Goal: Task Accomplishment & Management: Manage account settings

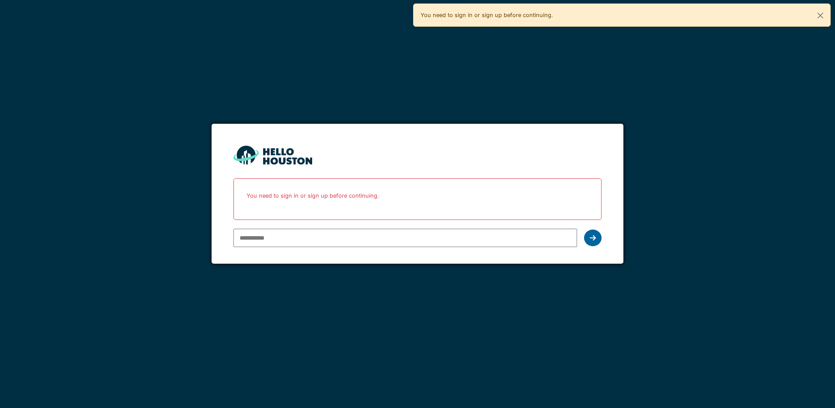
type input "**********"
click at [596, 240] on div at bounding box center [592, 237] width 17 height 17
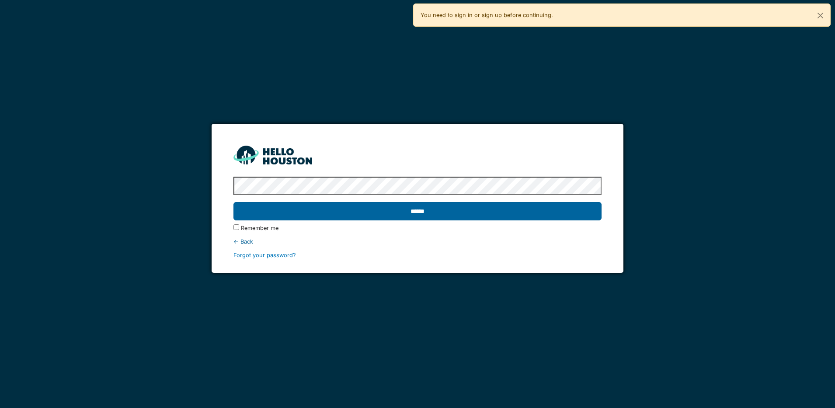
click at [414, 211] on input "******" at bounding box center [417, 211] width 368 height 18
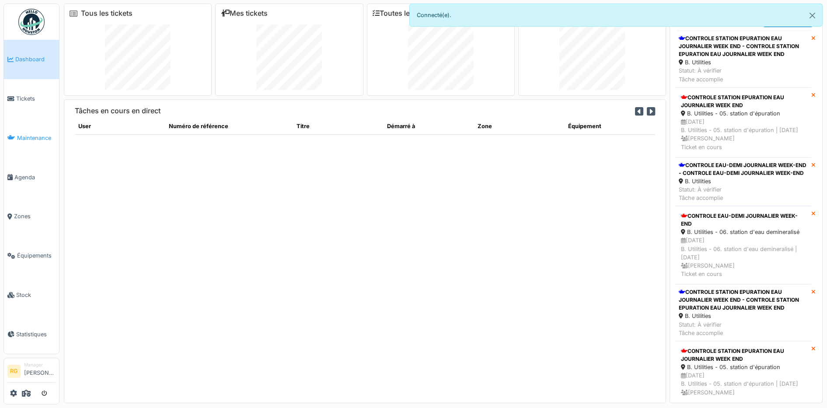
click at [31, 137] on span "Maintenance" at bounding box center [36, 138] width 38 height 8
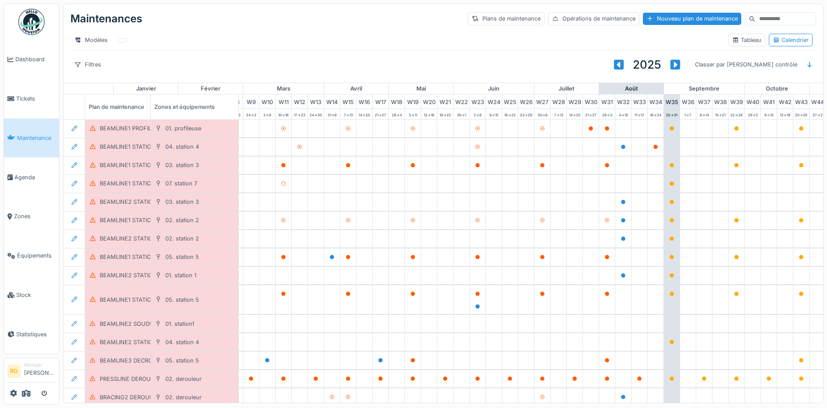
scroll to position [0, 296]
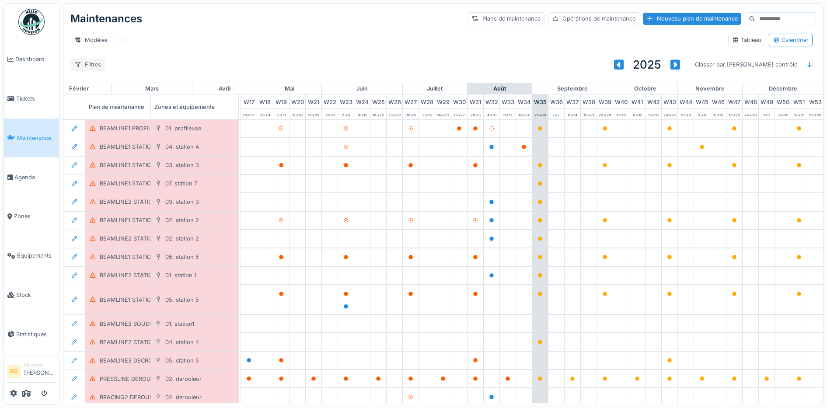
click at [89, 71] on div "Filtres" at bounding box center [87, 64] width 35 height 13
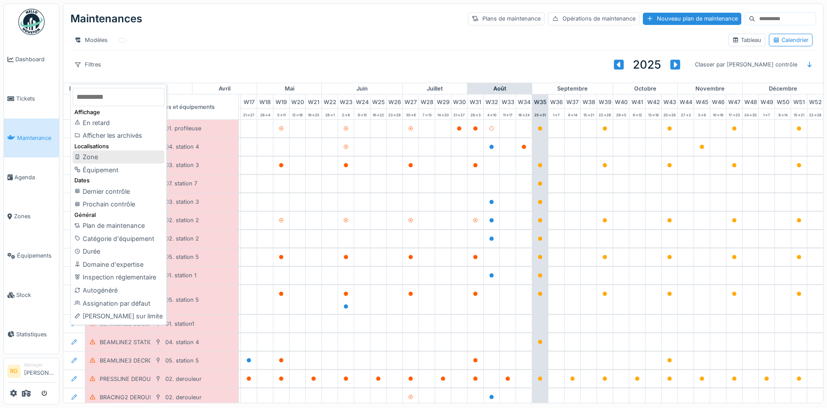
click at [94, 158] on div "Zone" at bounding box center [119, 156] width 92 height 13
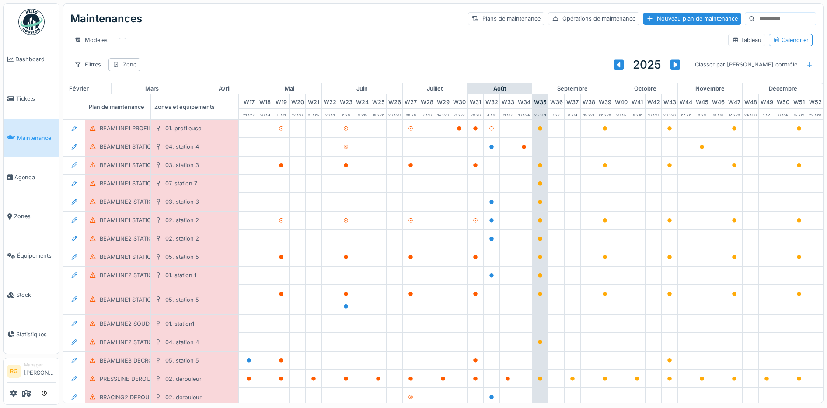
click at [129, 69] on div "Zone" at bounding box center [130, 64] width 14 height 8
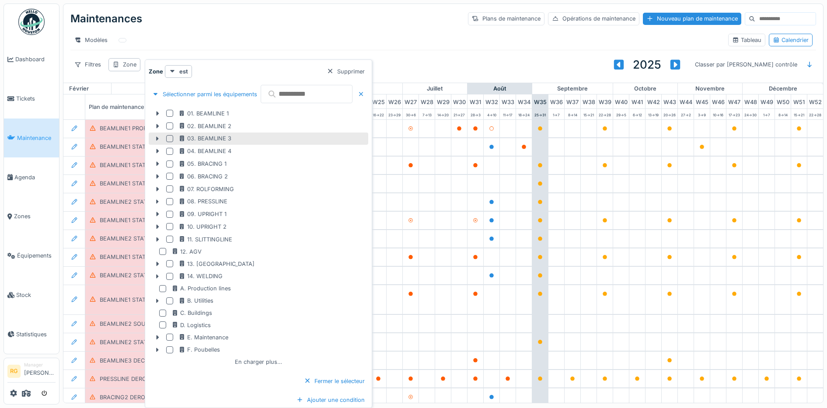
click at [169, 141] on div at bounding box center [169, 138] width 7 height 7
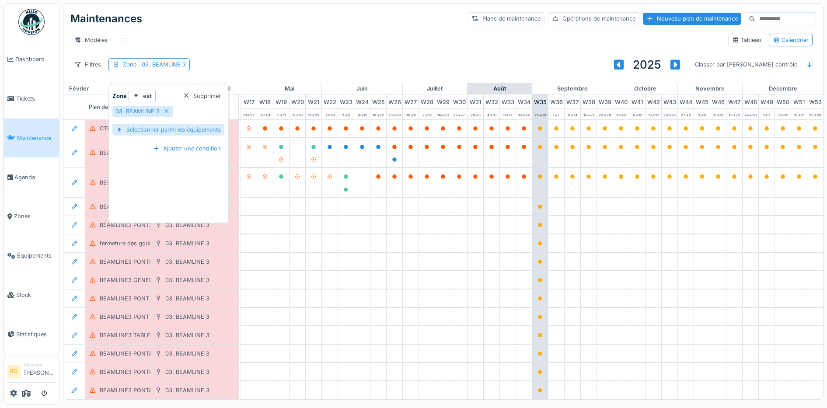
click at [178, 129] on div "Sélectionner parmi les équipements" at bounding box center [168, 130] width 112 height 12
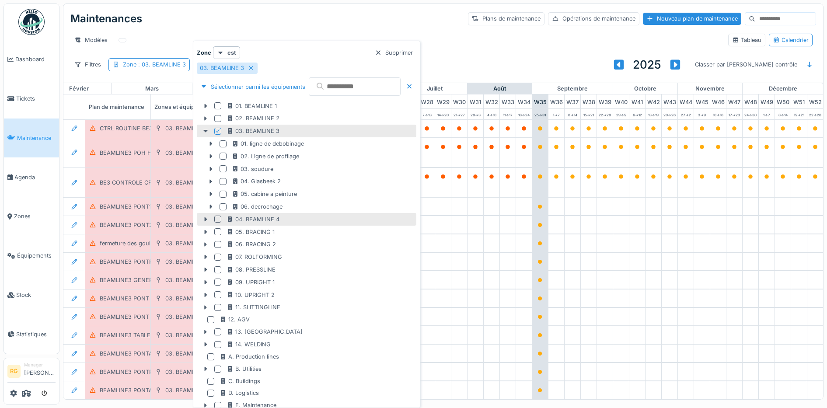
click at [217, 218] on div at bounding box center [217, 219] width 7 height 7
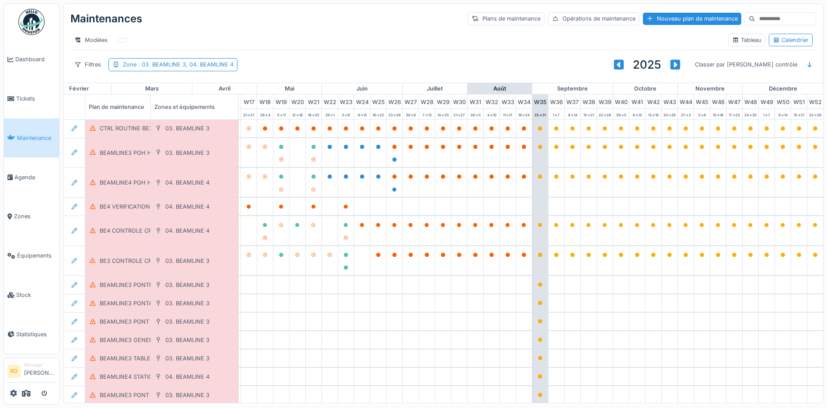
click at [180, 30] on div "Modèles Tableau Calendrier" at bounding box center [442, 40] width 745 height 20
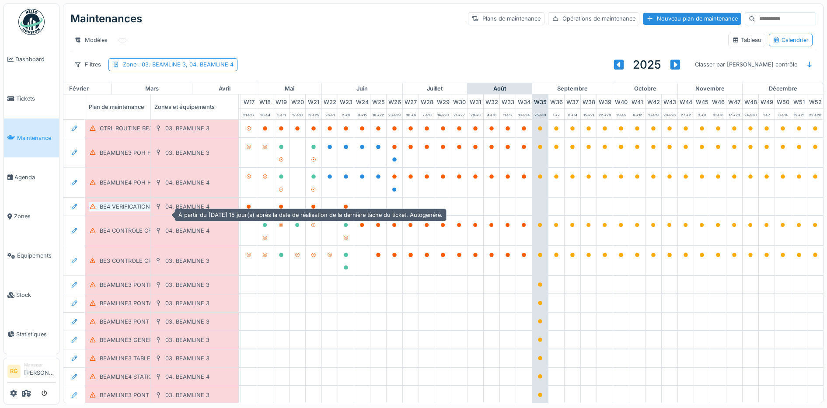
click at [143, 211] on div "BE4 VERIFICATION CHAUX" at bounding box center [136, 206] width 73 height 8
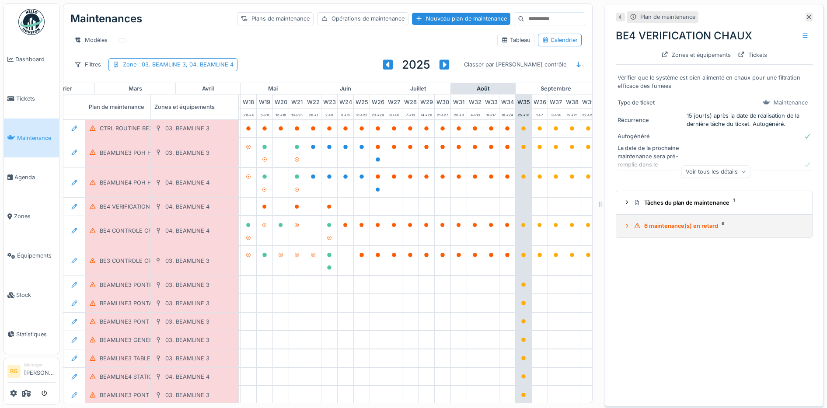
click at [667, 228] on div "6 maintenance(s) en retard 6" at bounding box center [717, 226] width 168 height 8
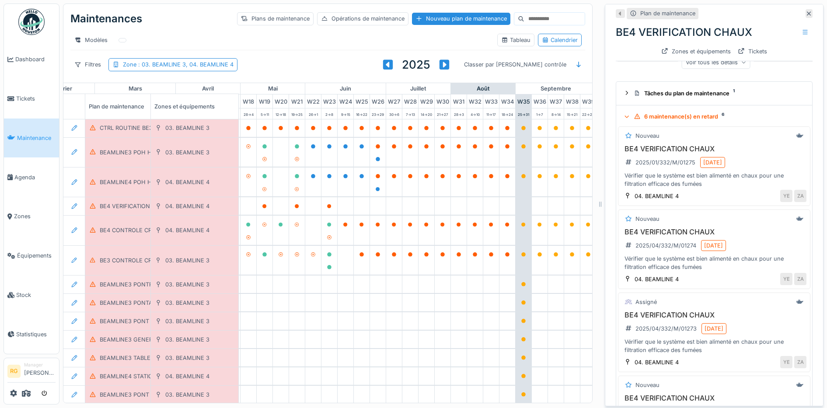
scroll to position [0, 296]
click at [129, 132] on div "CTRL ROUTINE BE3" at bounding box center [126, 128] width 53 height 8
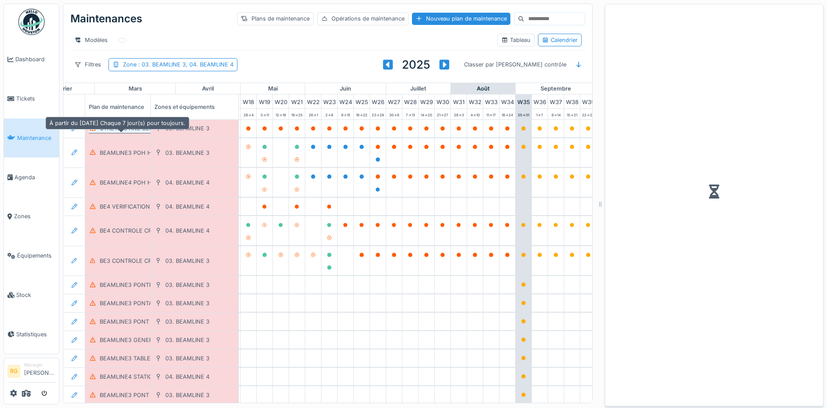
scroll to position [0, 0]
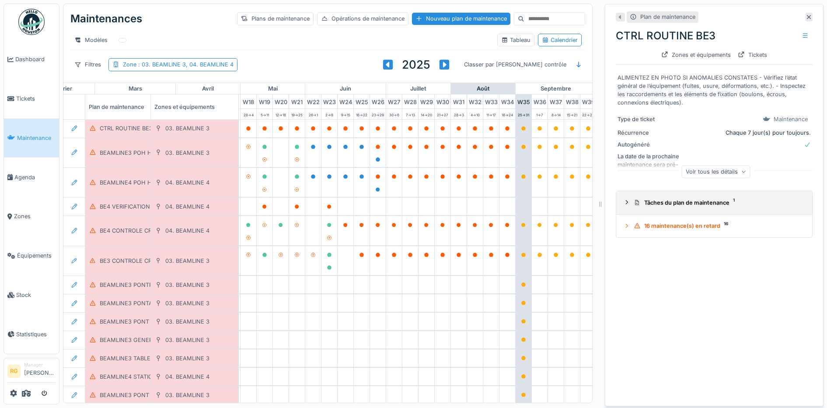
click at [623, 203] on icon at bounding box center [626, 202] width 7 height 6
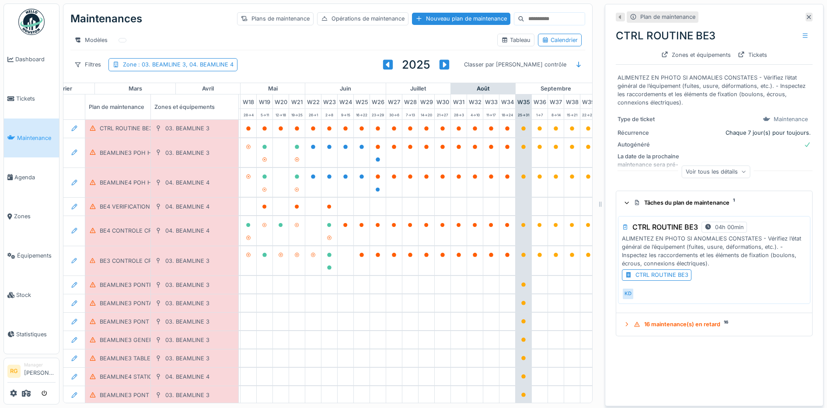
click at [651, 277] on div "CTRL ROUTINE BE3" at bounding box center [661, 275] width 53 height 8
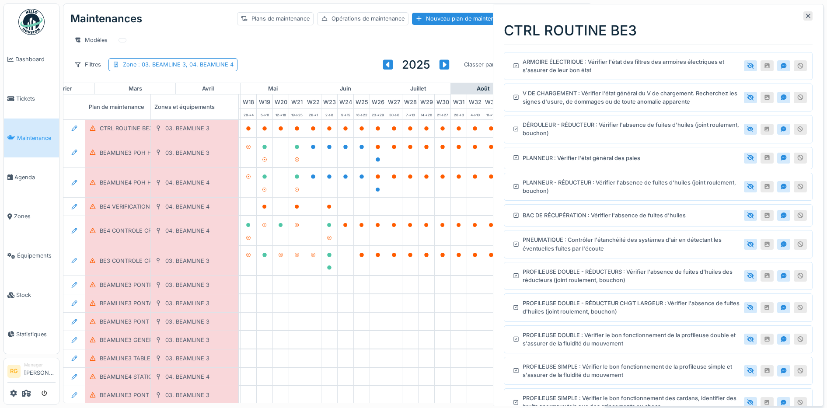
click at [804, 14] on icon at bounding box center [807, 16] width 7 height 6
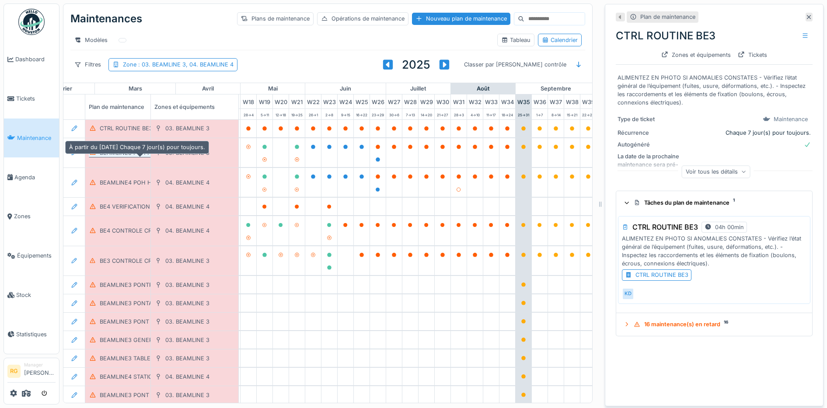
click at [126, 157] on div "BEAMLINE3 POH HEBDOMADAIRE" at bounding box center [146, 153] width 93 height 8
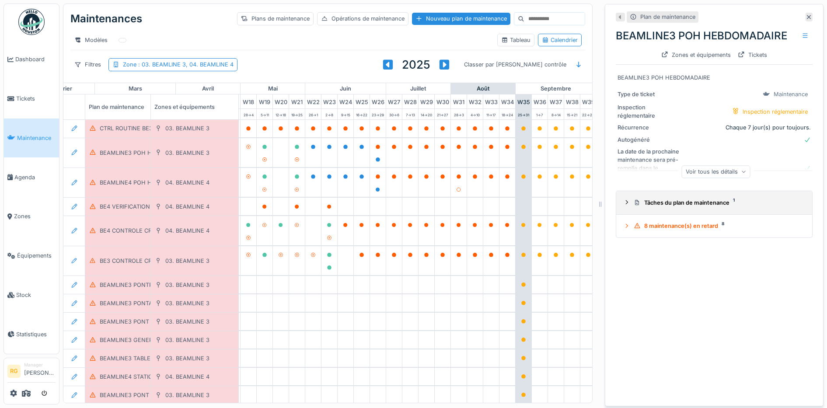
click at [623, 205] on icon at bounding box center [626, 202] width 7 height 6
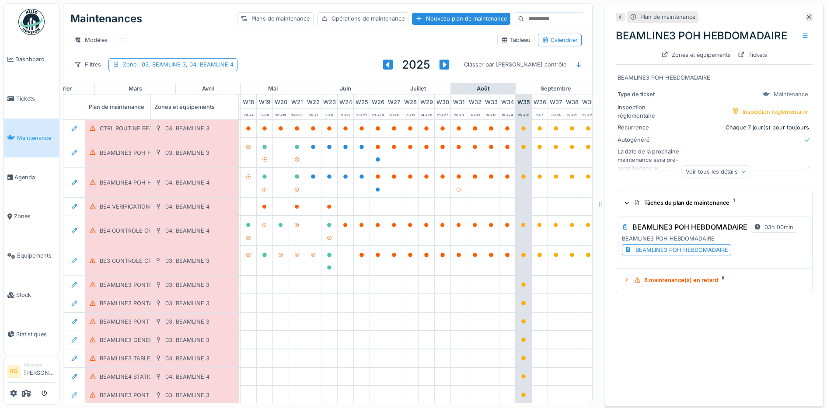
click at [643, 254] on div "BEAMLINE3 POH HEBDOMADAIRE" at bounding box center [681, 250] width 93 height 8
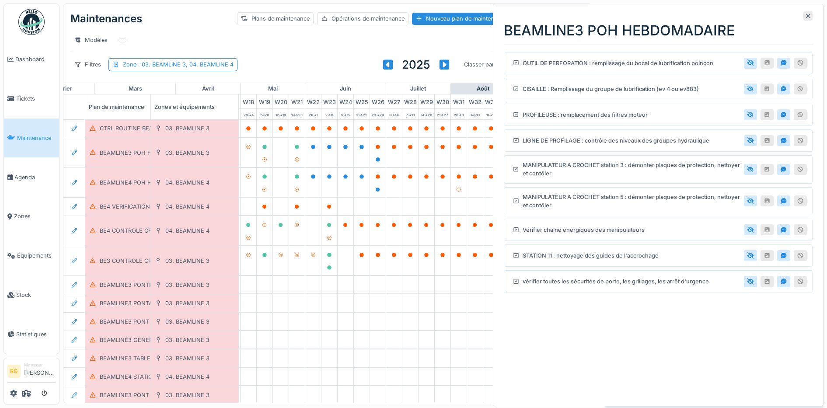
click at [293, 42] on div "Modèles" at bounding box center [280, 40] width 420 height 13
click at [804, 17] on icon at bounding box center [807, 16] width 7 height 6
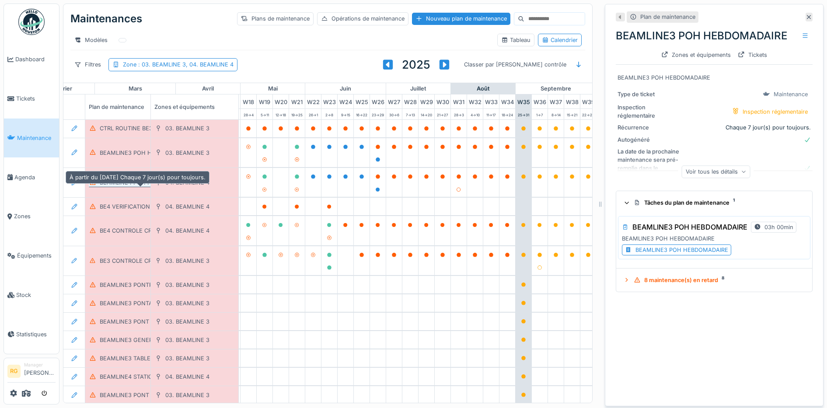
click at [118, 187] on div "BEAMLINE4 POH HEBDOMADAIRE" at bounding box center [146, 182] width 93 height 8
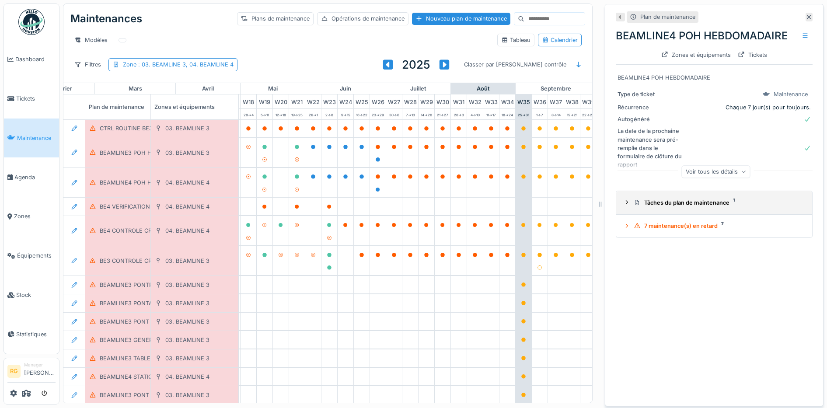
click at [626, 204] on icon at bounding box center [627, 202] width 2 height 4
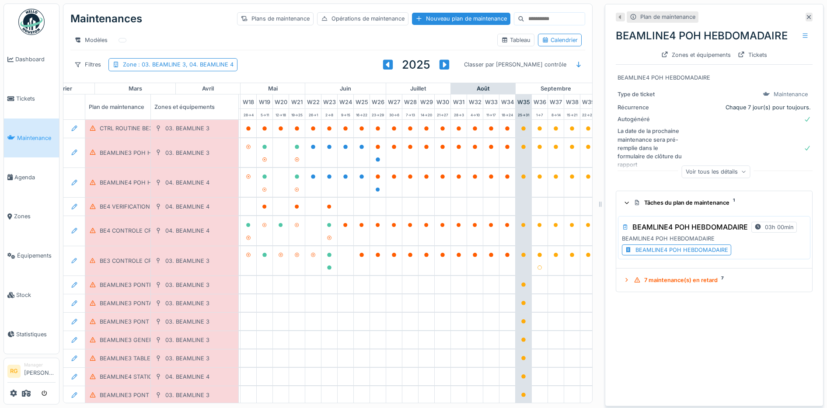
click at [648, 254] on div "BEAMLINE4 POH HEBDOMADAIRE" at bounding box center [681, 250] width 93 height 8
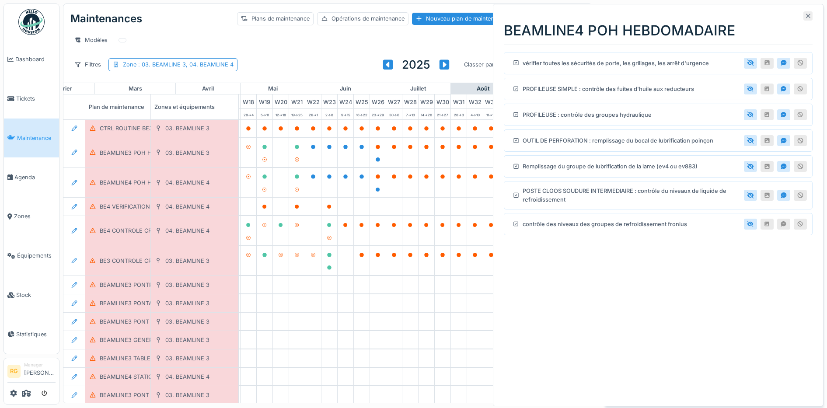
click at [804, 15] on icon at bounding box center [807, 16] width 7 height 6
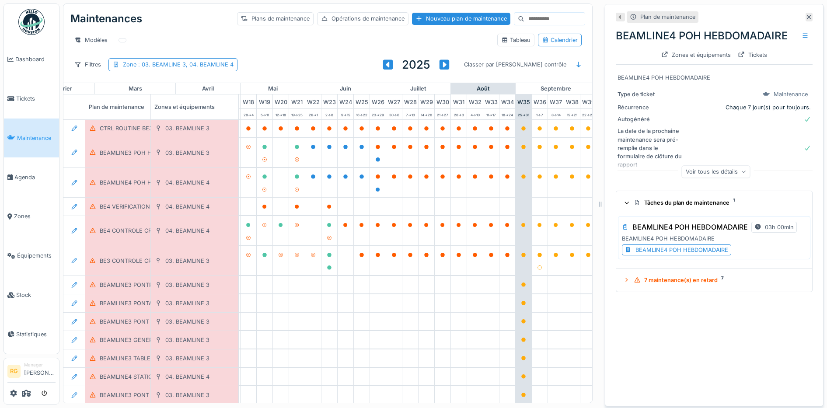
scroll to position [8, 0]
click at [127, 231] on div "BE4 CONTROLE CROCHET" at bounding box center [136, 230] width 72 height 8
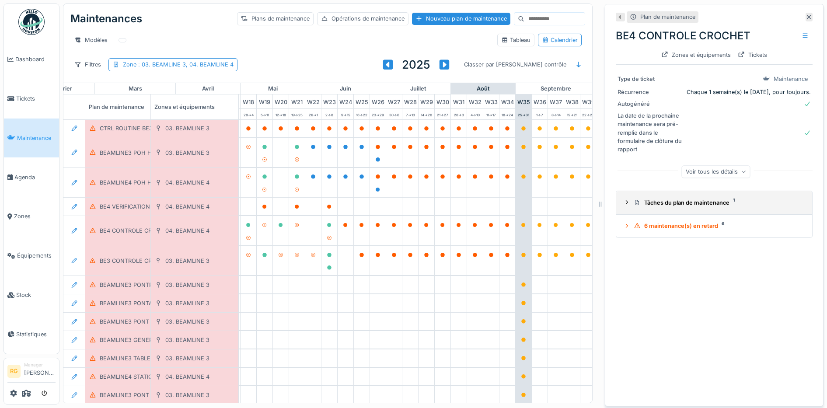
click at [623, 199] on icon at bounding box center [626, 202] width 7 height 6
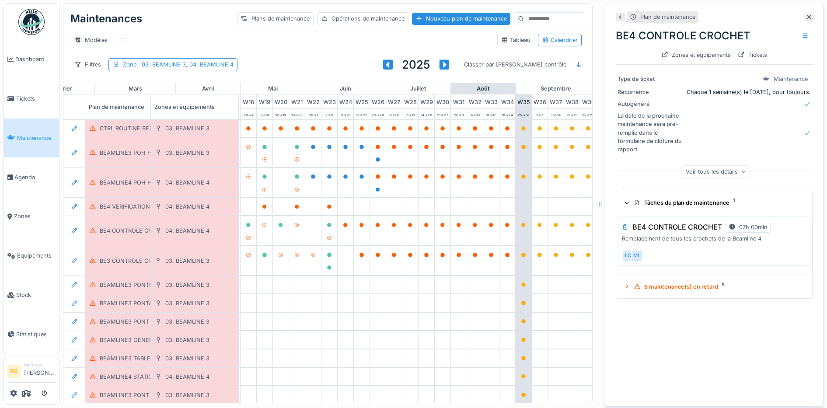
click at [659, 328] on div "Plan de maintenance BE4 CONTROLE CROCHET Zones et équipements Tickets Type de t…" at bounding box center [714, 205] width 219 height 402
click at [123, 261] on div "BE3 CONTROLE CROCHET" at bounding box center [136, 261] width 72 height 8
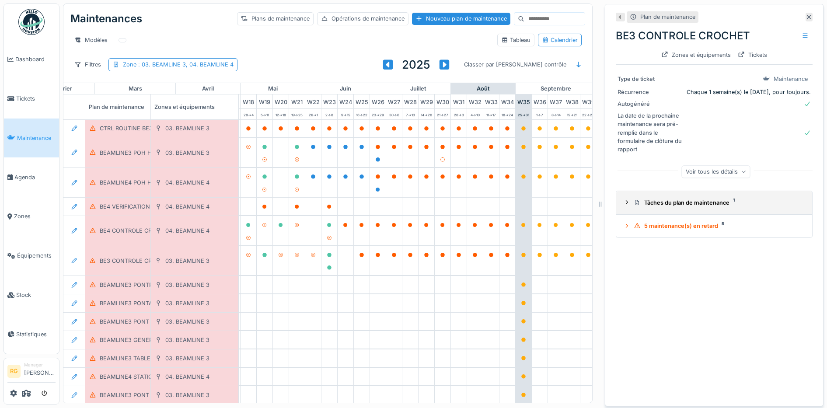
click at [623, 199] on icon at bounding box center [626, 202] width 7 height 6
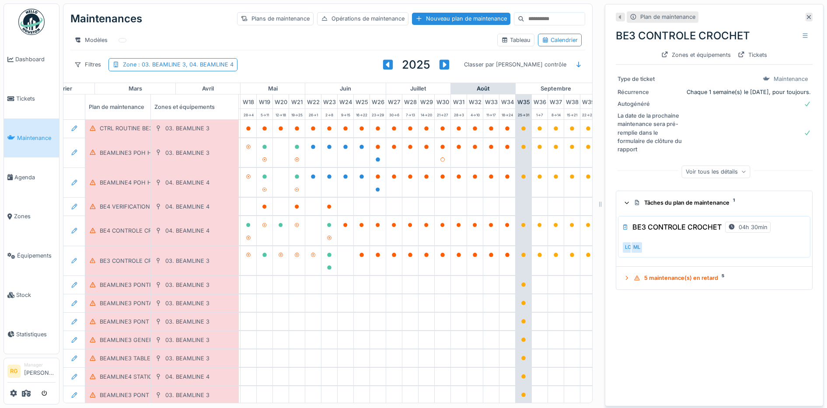
click at [669, 337] on div "Plan de maintenance BE3 CONTROLE CROCHET Zones et équipements Tickets Type de t…" at bounding box center [714, 205] width 219 height 402
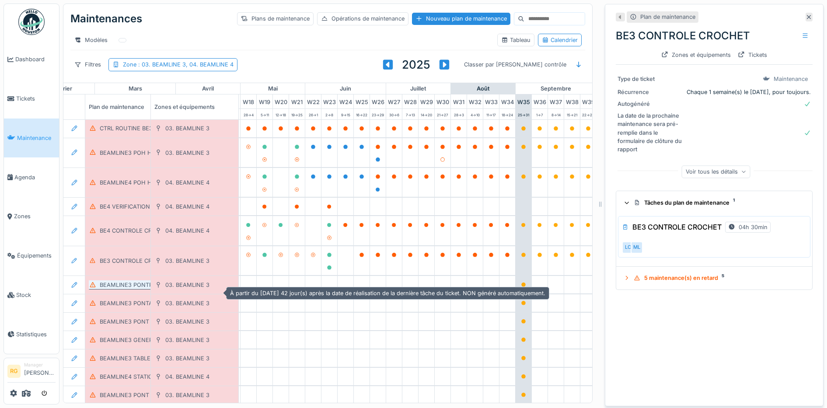
click at [129, 285] on div "BEAMLINE3 PONTROULANT POH BIMESTRIEL" at bounding box center [162, 285] width 124 height 8
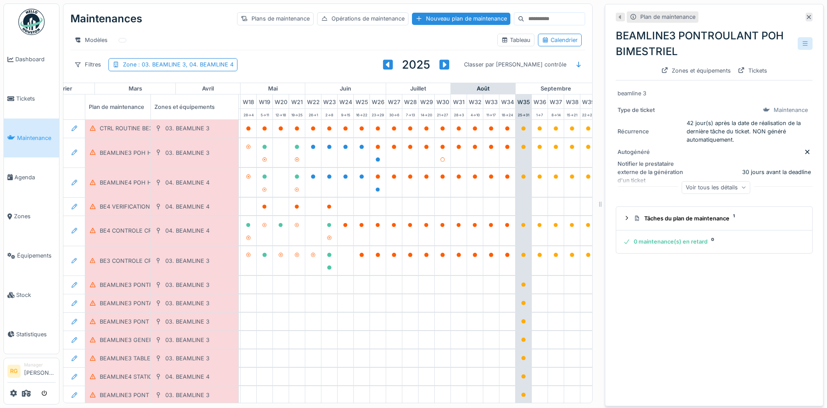
click at [801, 41] on icon at bounding box center [804, 44] width 7 height 6
click at [724, 56] on div "Modifier" at bounding box center [745, 62] width 79 height 13
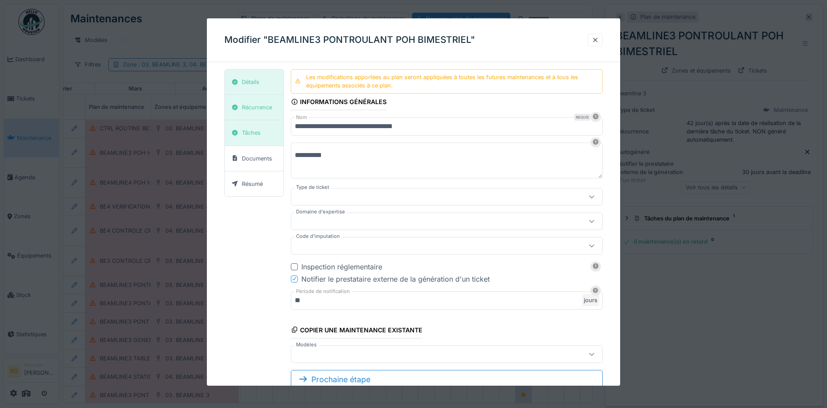
type input "***"
click at [260, 108] on div "Récurrence" at bounding box center [257, 107] width 30 height 8
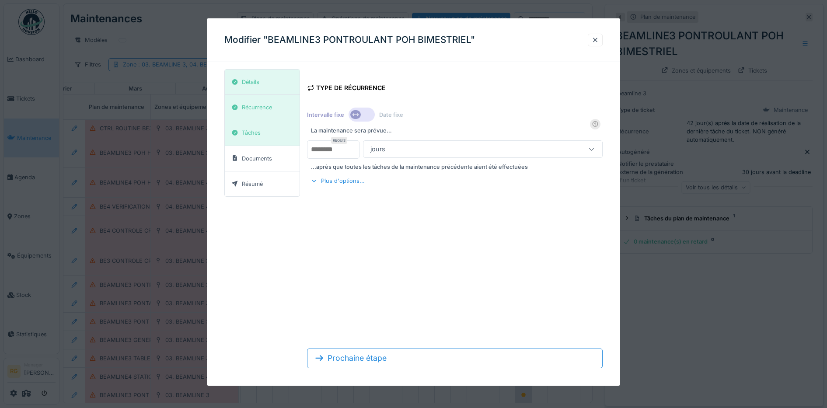
click at [369, 113] on div at bounding box center [361, 115] width 26 height 14
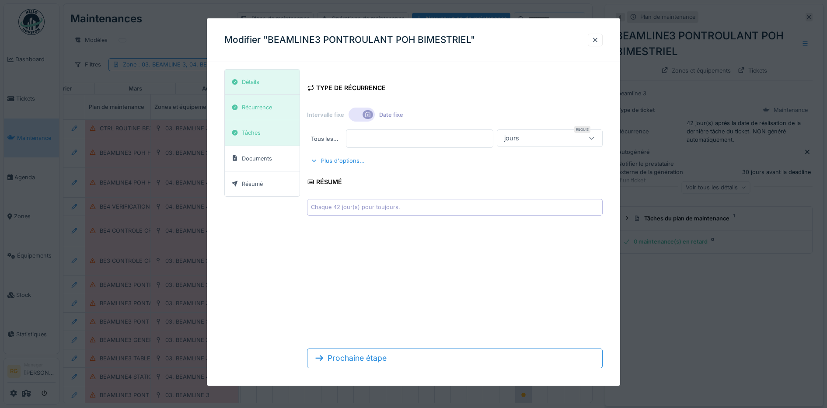
click at [354, 112] on div at bounding box center [361, 115] width 26 height 14
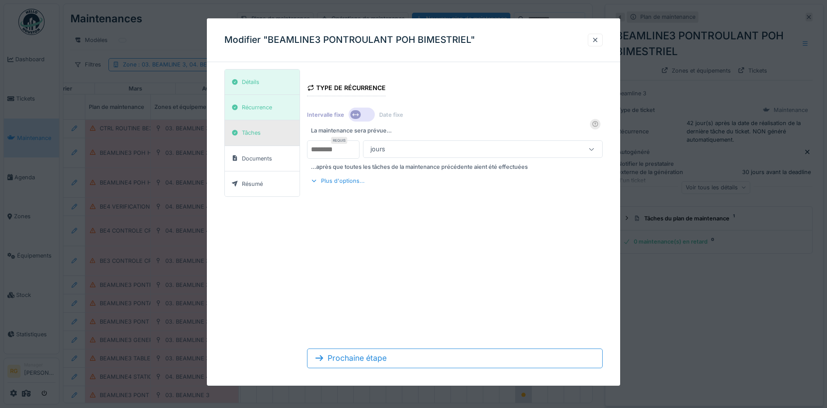
click at [257, 131] on div "Tâches" at bounding box center [251, 133] width 19 height 8
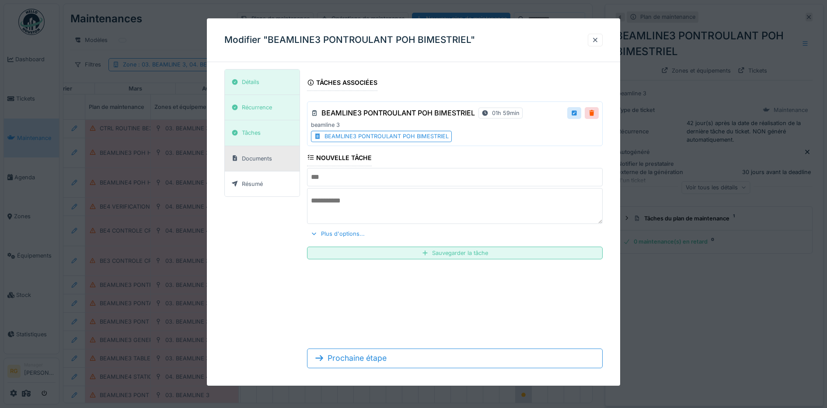
click at [260, 160] on div "Documents" at bounding box center [257, 158] width 30 height 8
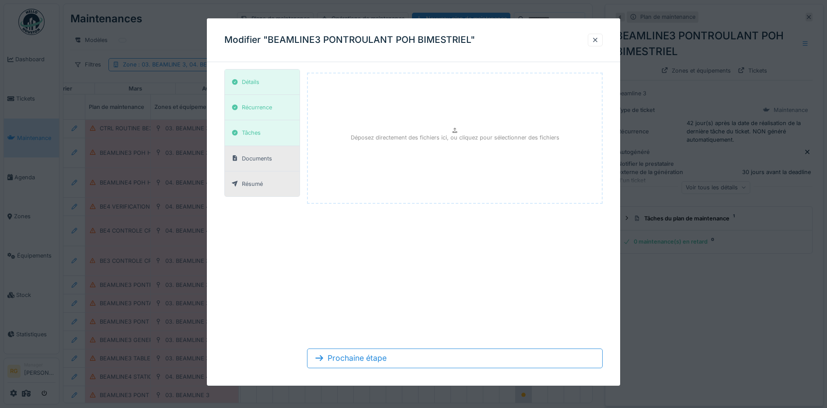
click at [257, 185] on div "Résumé" at bounding box center [252, 184] width 21 height 8
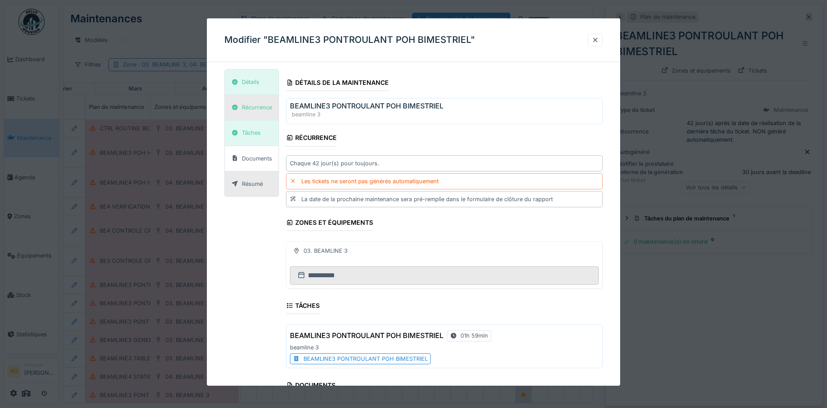
click at [262, 108] on div "Récurrence" at bounding box center [257, 107] width 30 height 8
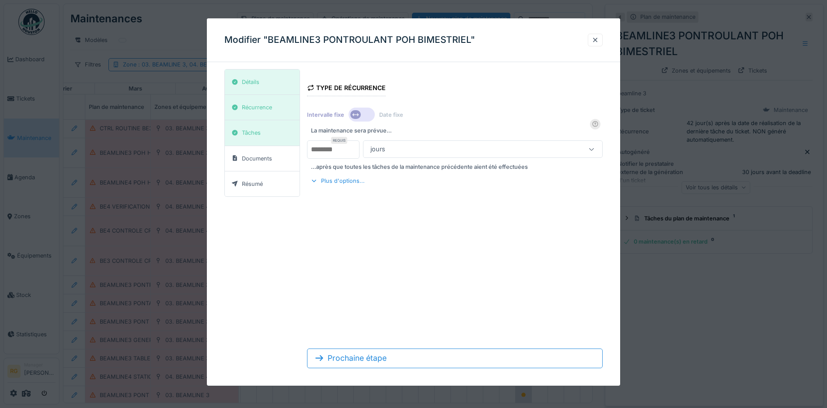
click at [371, 112] on div at bounding box center [361, 115] width 26 height 14
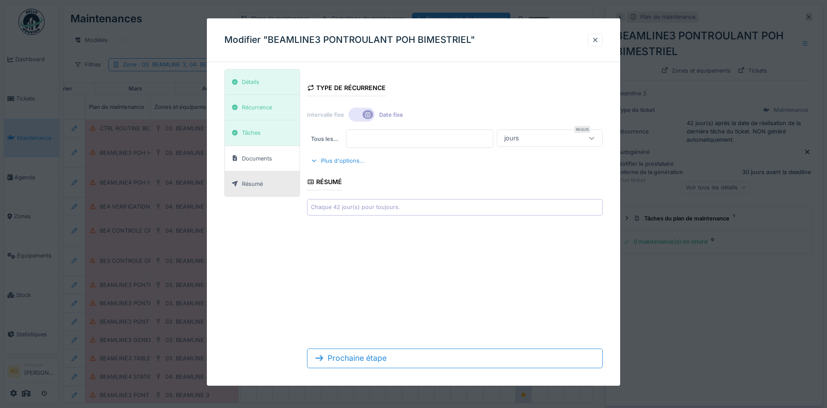
click at [257, 183] on div "Résumé" at bounding box center [252, 184] width 21 height 8
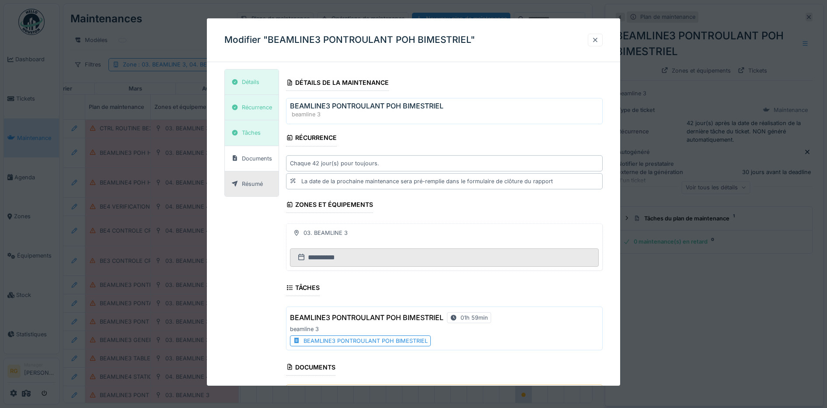
click at [598, 38] on div at bounding box center [594, 40] width 7 height 8
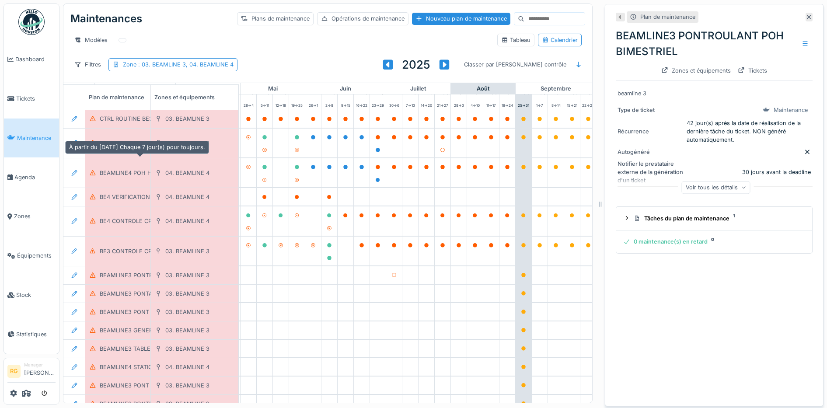
scroll to position [0, 296]
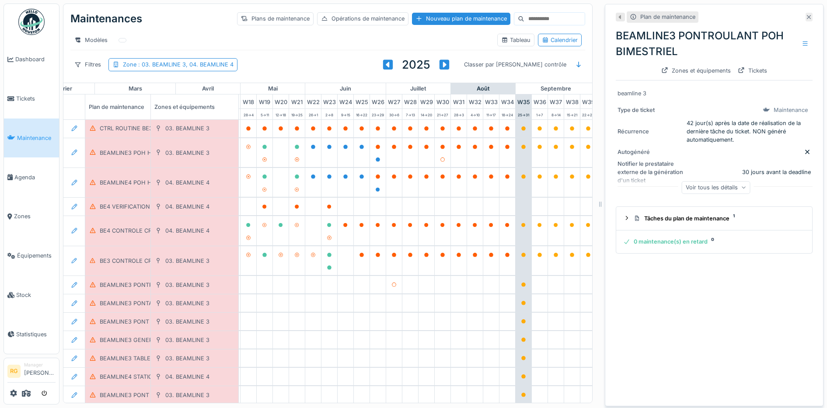
click at [805, 17] on icon at bounding box center [808, 17] width 7 height 6
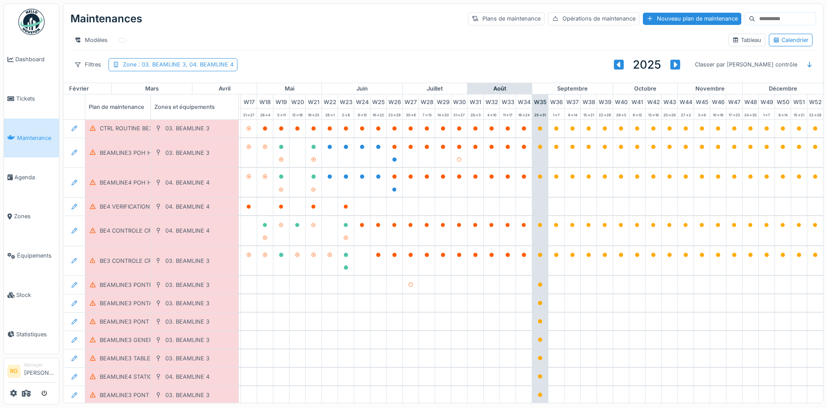
click at [163, 68] on span ": 03. BEAMLINE 3, 04. BEAMLINE 4" at bounding box center [184, 64] width 97 height 7
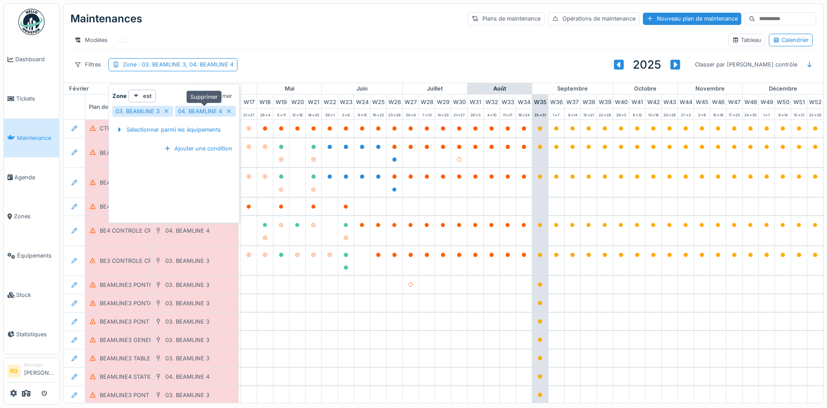
click at [227, 109] on icon at bounding box center [229, 111] width 7 height 6
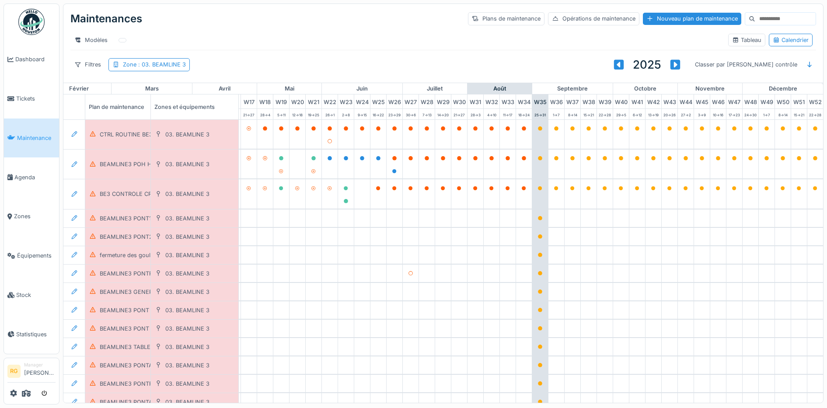
click at [323, 36] on div "Modèles" at bounding box center [395, 40] width 650 height 13
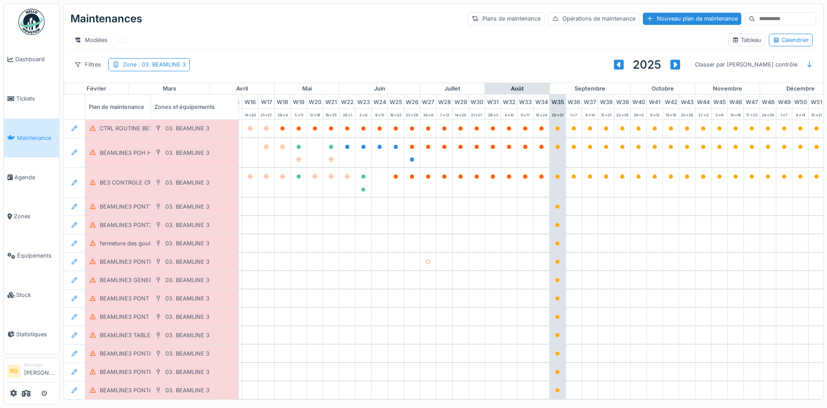
scroll to position [21, 304]
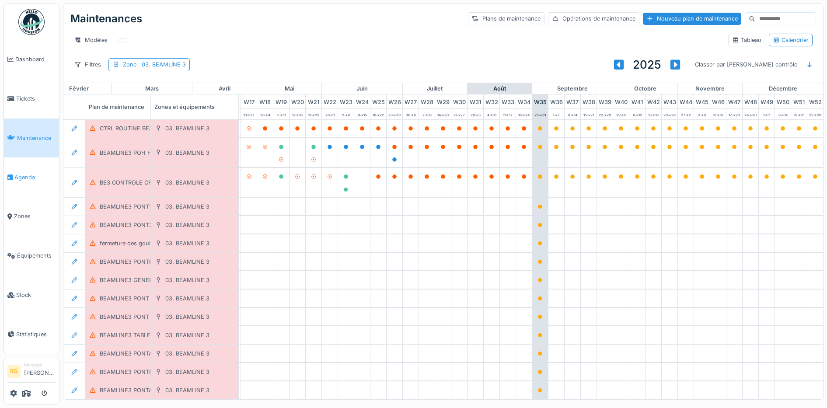
click at [24, 176] on span "Agenda" at bounding box center [34, 177] width 41 height 8
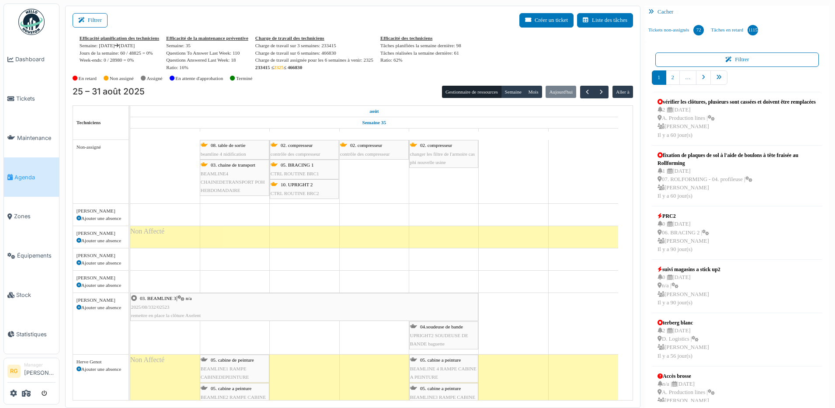
click at [232, 153] on span "beamline 4 nidification" at bounding box center [223, 153] width 45 height 5
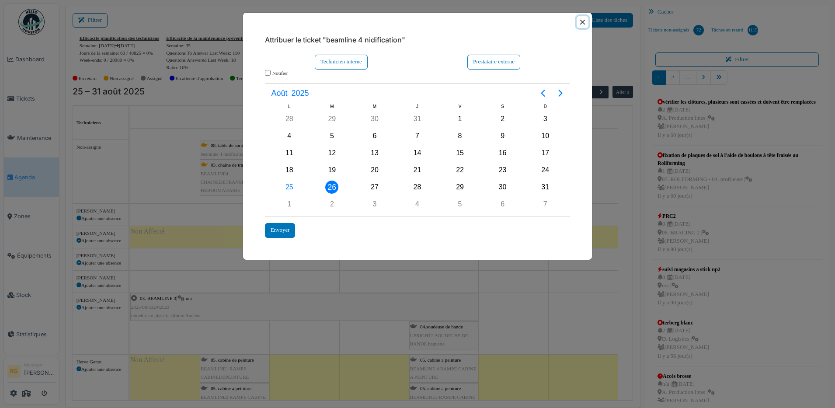
click at [583, 22] on button "Close" at bounding box center [583, 22] width 12 height 12
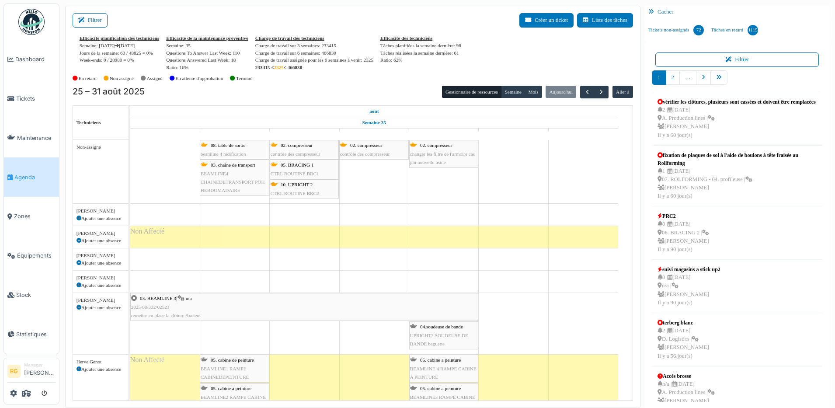
click at [221, 146] on span "08. table de sortie" at bounding box center [228, 145] width 35 height 5
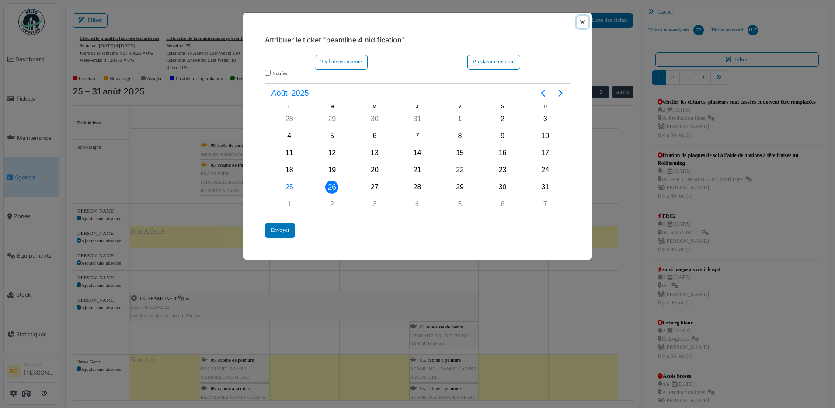
click at [584, 21] on button "Close" at bounding box center [583, 22] width 12 height 12
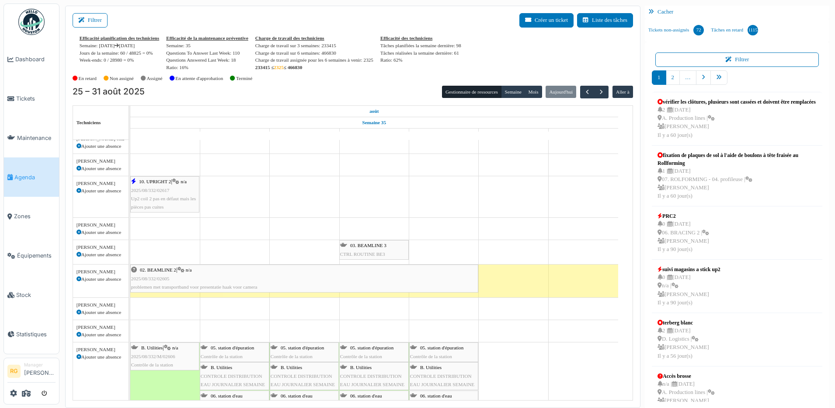
click at [174, 193] on div "10. UPRIGHT 2 | n/a 2025/08/332/02617 Up2 coil 2 pas en défaut mais les pièces …" at bounding box center [164, 194] width 67 height 34
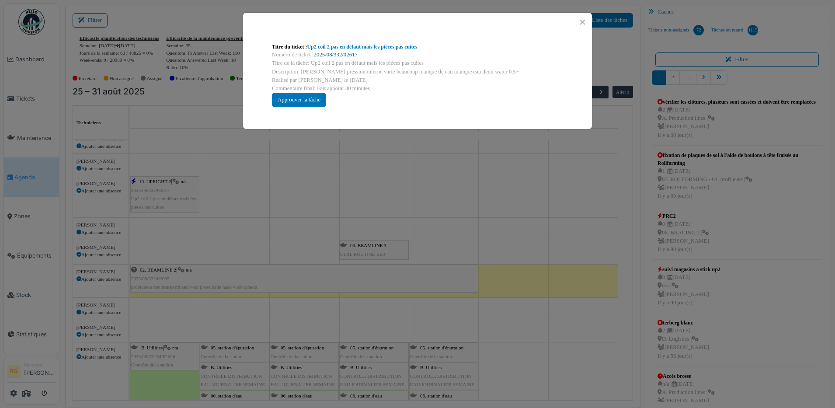
click at [326, 55] on link "2025/08/332/02617" at bounding box center [336, 55] width 44 height 6
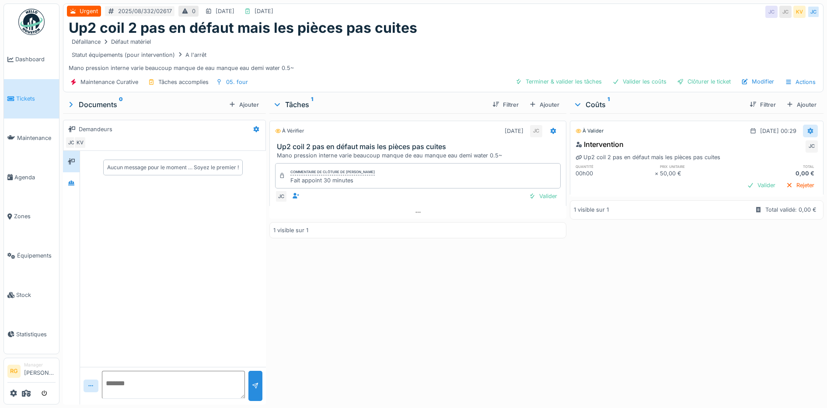
click at [807, 130] on icon at bounding box center [810, 131] width 6 height 6
click at [757, 152] on div "Modifier" at bounding box center [760, 150] width 42 height 13
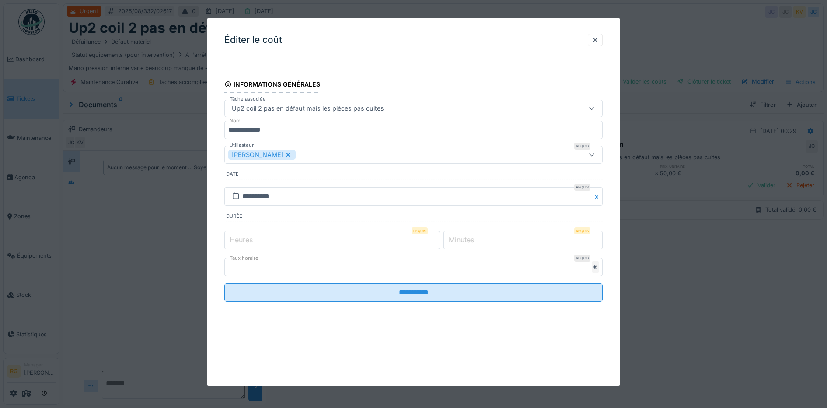
click at [474, 239] on label "Minutes" at bounding box center [461, 239] width 29 height 10
click at [474, 239] on input "*" at bounding box center [522, 240] width 159 height 18
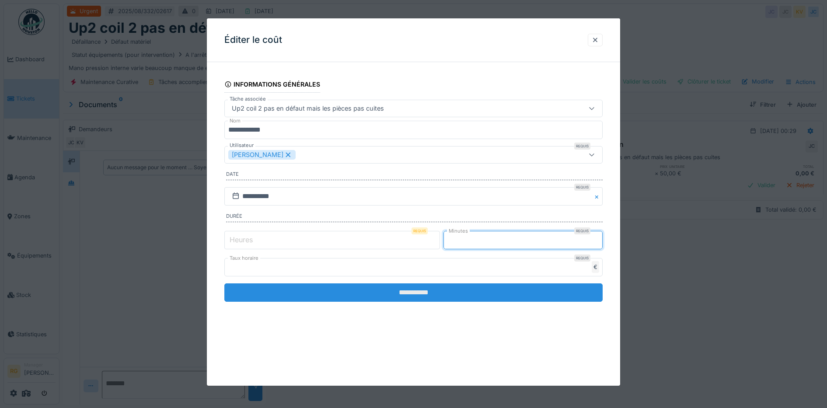
type input "**"
click at [449, 292] on input "**********" at bounding box center [413, 292] width 379 height 18
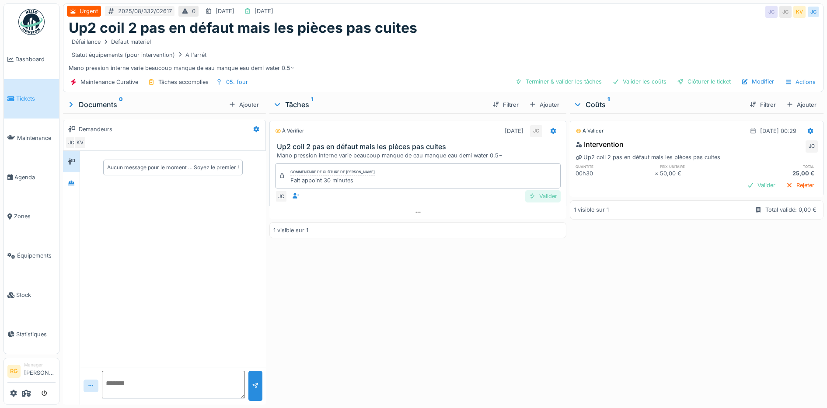
click at [541, 196] on div "Valider" at bounding box center [542, 196] width 35 height 12
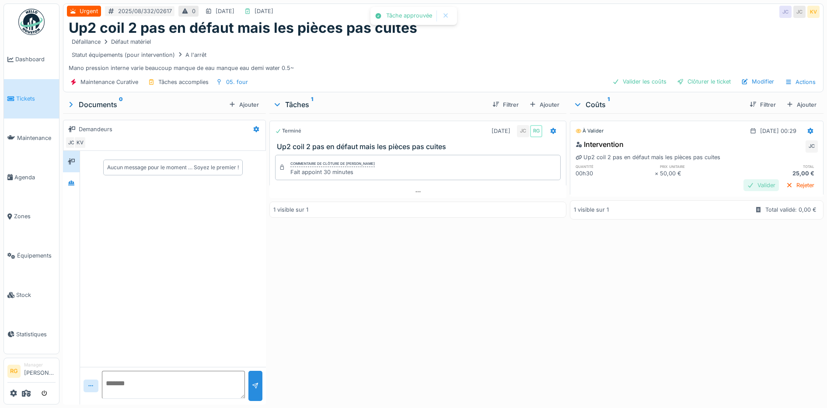
click at [746, 187] on div "Valider" at bounding box center [760, 185] width 35 height 12
click at [698, 81] on div "Clôturer le ticket" at bounding box center [703, 82] width 61 height 12
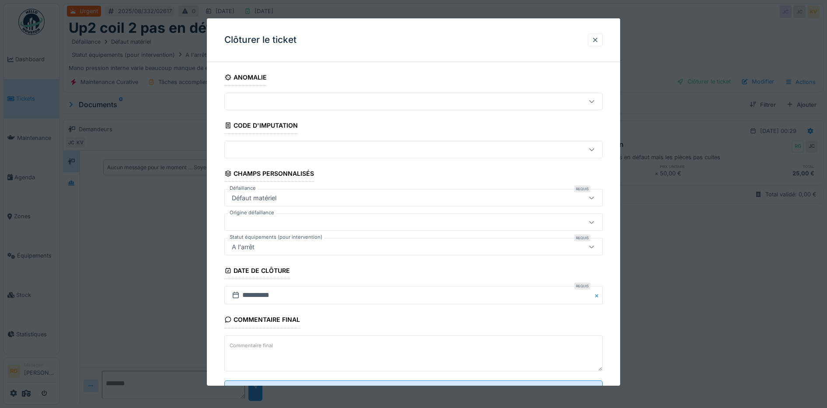
click at [313, 341] on textarea "Commentaire final" at bounding box center [413, 353] width 379 height 36
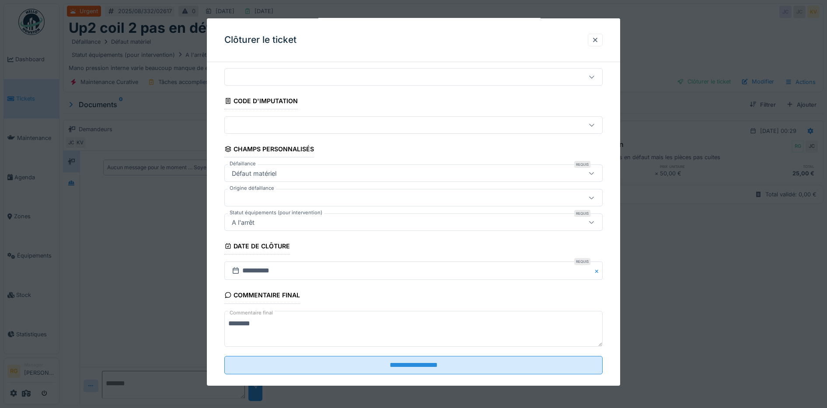
scroll to position [38, 0]
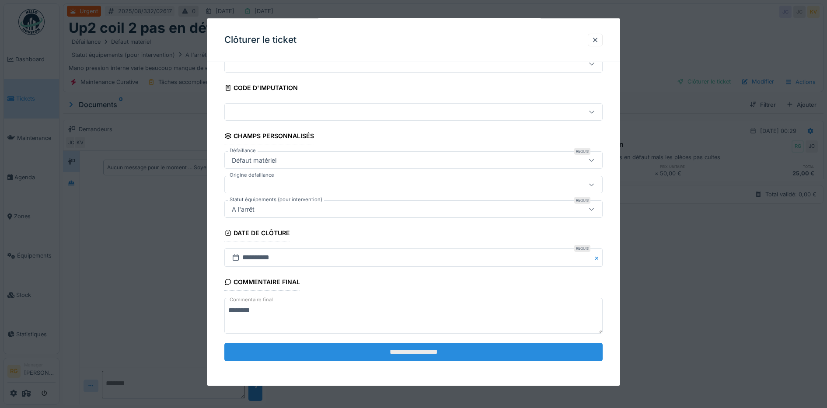
type textarea "********"
click at [429, 350] on input "**********" at bounding box center [413, 352] width 379 height 18
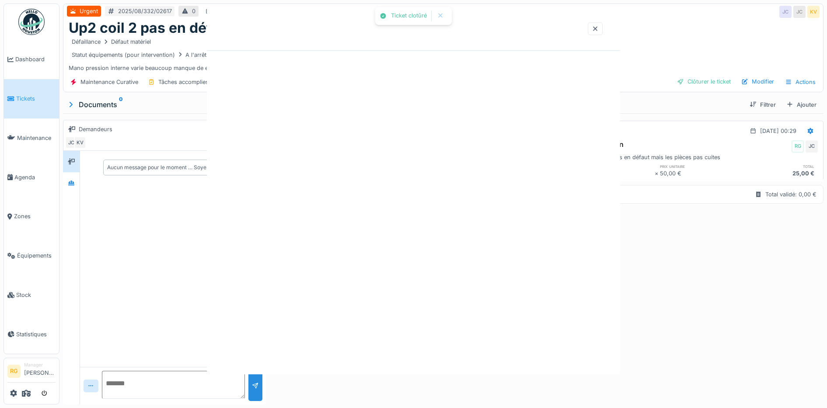
scroll to position [0, 0]
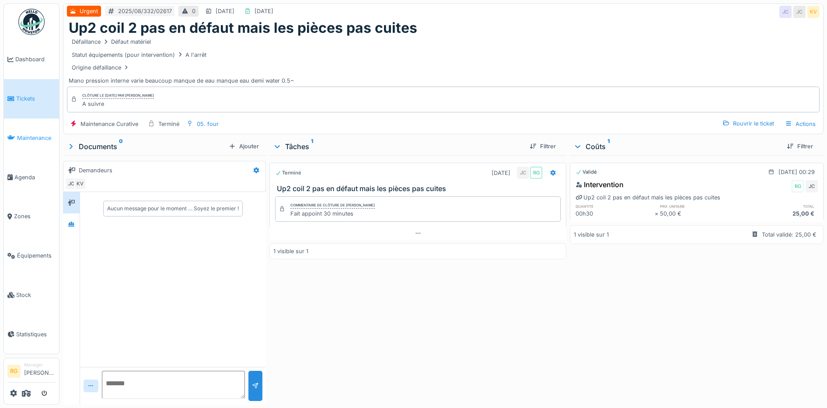
click at [29, 138] on span "Maintenance" at bounding box center [36, 138] width 38 height 8
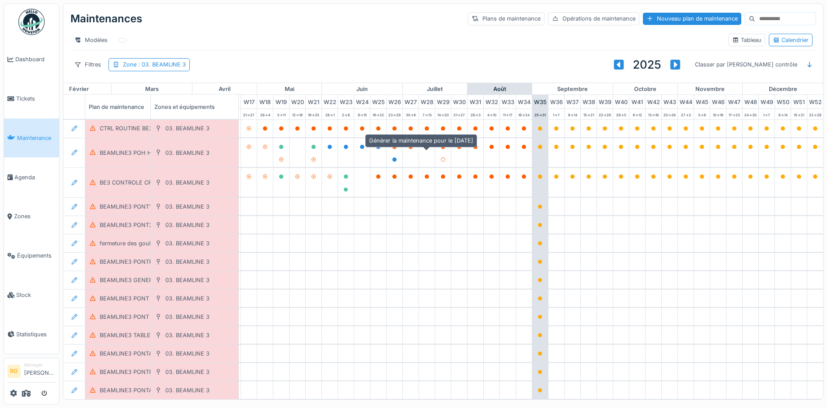
scroll to position [0, 296]
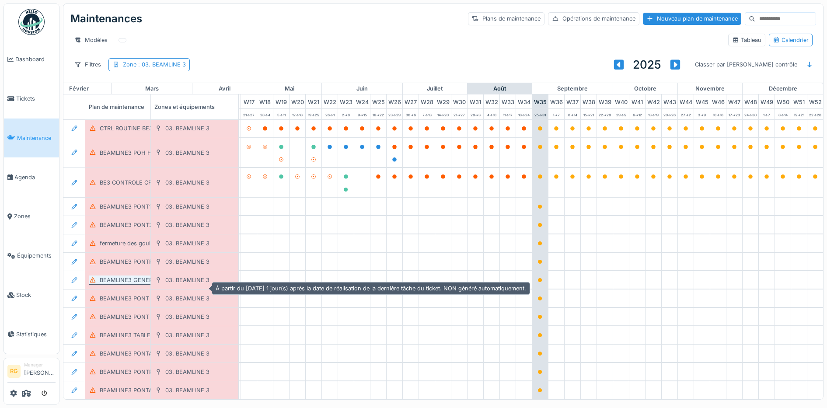
click at [127, 284] on div "BEAMLINE3 GENERAL POH JOURNALIER" at bounding box center [155, 280] width 111 height 8
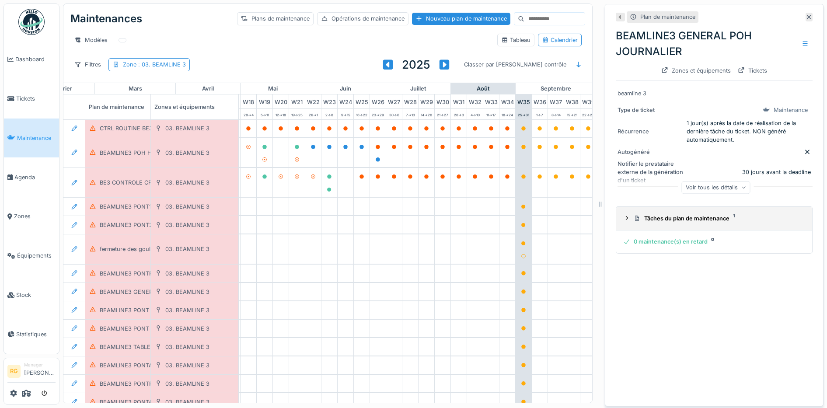
click at [623, 219] on icon at bounding box center [626, 218] width 7 height 6
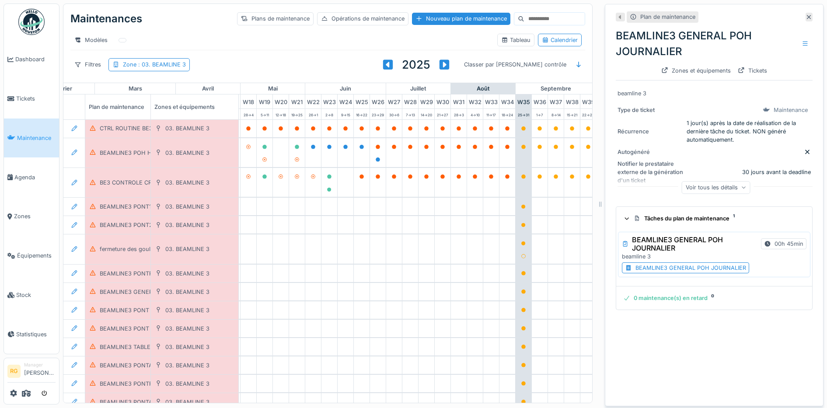
click at [642, 271] on div "BEAMLINE3 GENERAL POH JOURNALIER" at bounding box center [690, 268] width 111 height 8
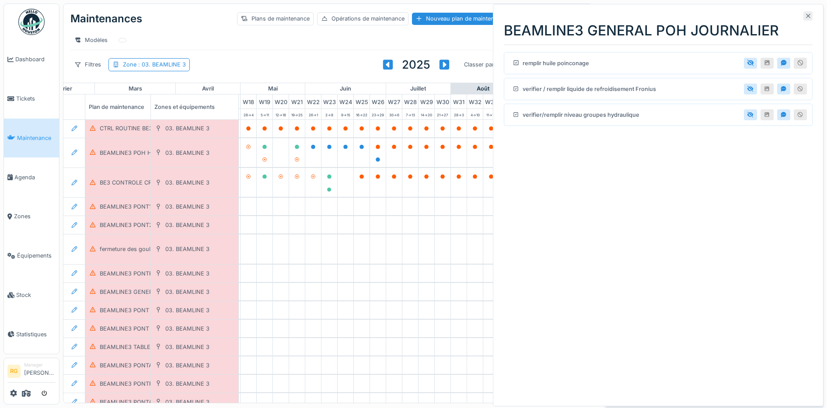
click at [806, 16] on icon at bounding box center [808, 16] width 4 height 4
